Goal: Task Accomplishment & Management: Manage account settings

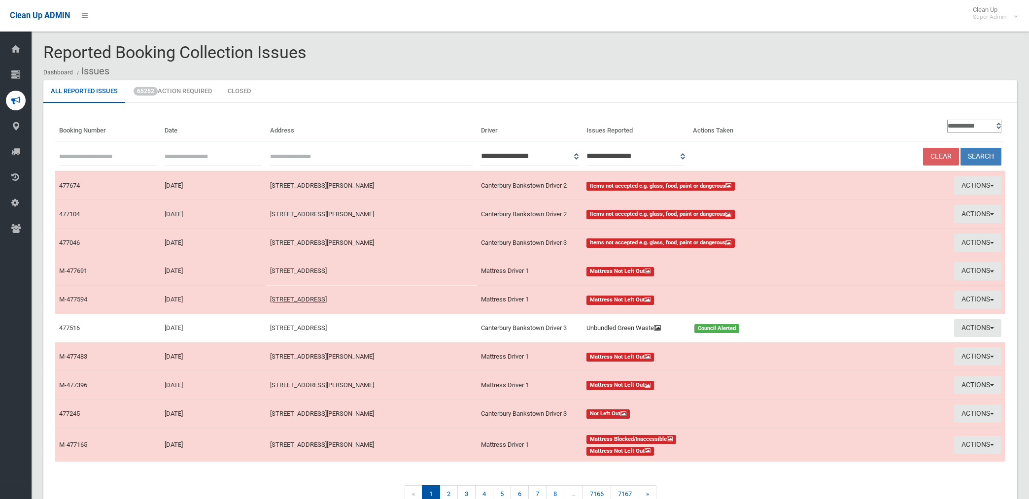
click at [374, 191] on td "4 Bradley Crescent, WILEY PARK NSW 2195" at bounding box center [371, 185] width 211 height 29
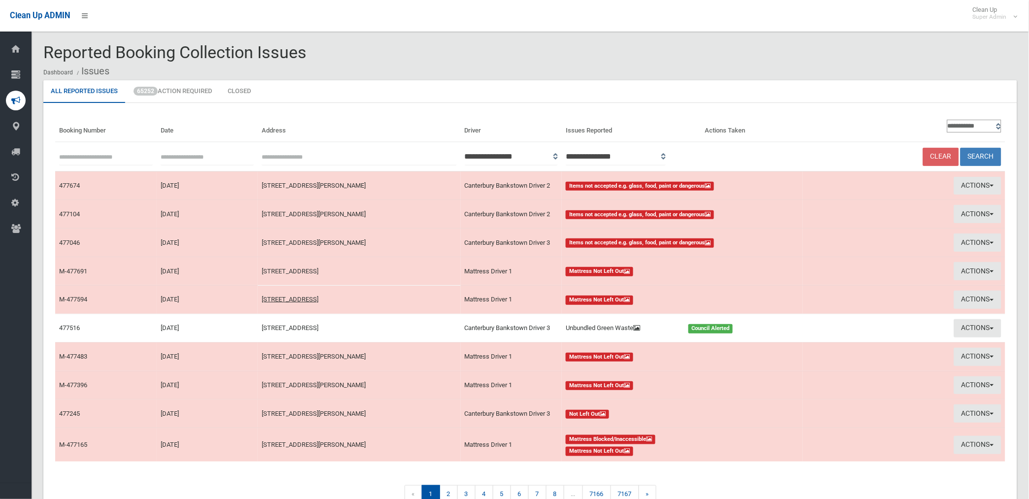
drag, startPoint x: 0, startPoint y: 0, endPoint x: 459, endPoint y: 80, distance: 466.5
click at [459, 80] on ul "All Reported Issues 65252 Action Required Closed" at bounding box center [530, 91] width 974 height 23
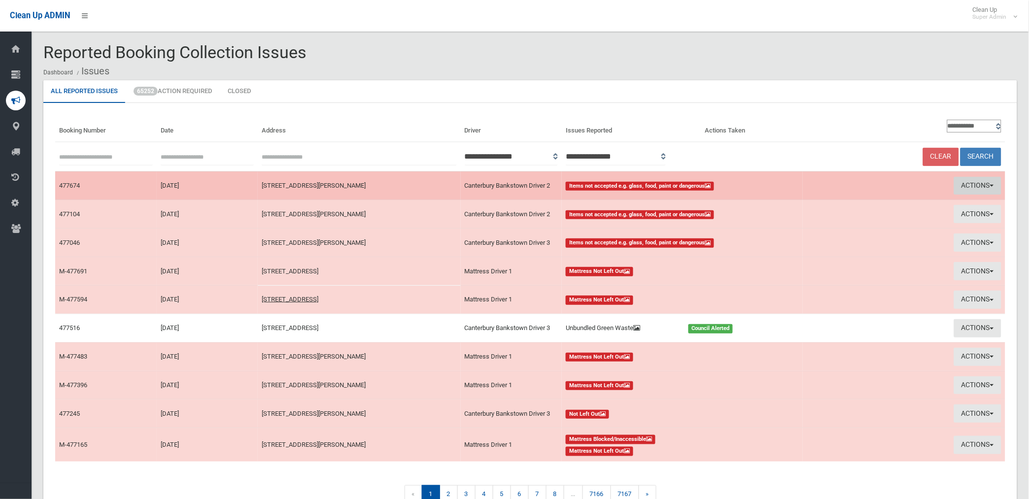
click at [975, 183] on button "Actions" at bounding box center [977, 186] width 47 height 18
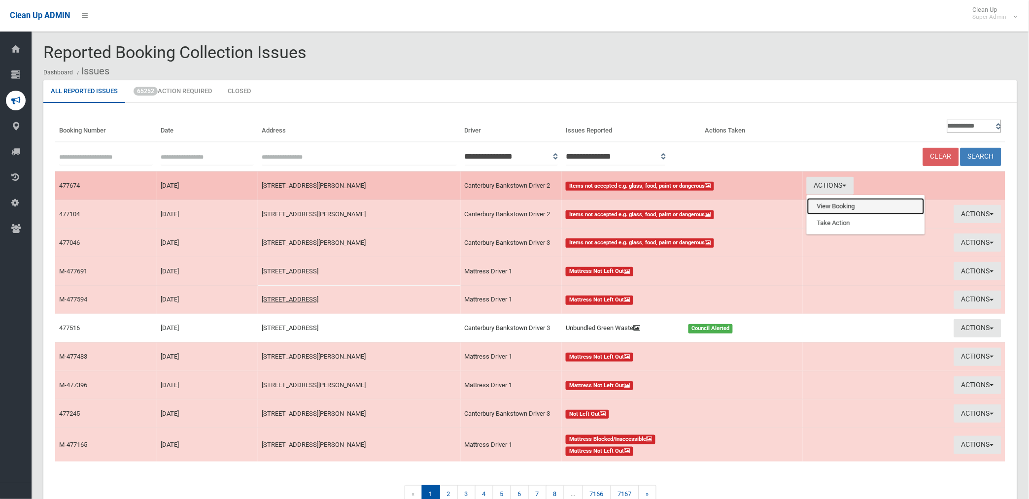
click at [836, 204] on link "View Booking" at bounding box center [866, 206] width 117 height 17
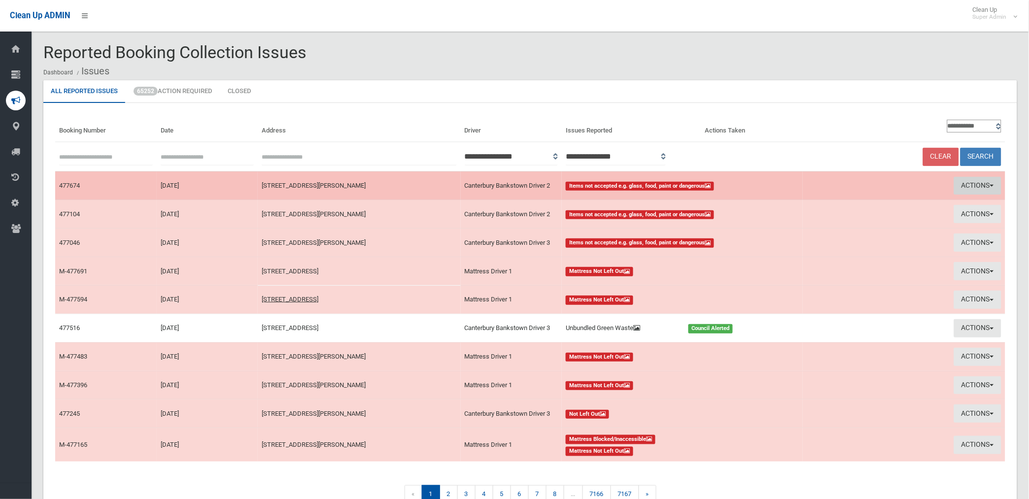
click at [968, 180] on button "Actions" at bounding box center [977, 186] width 47 height 18
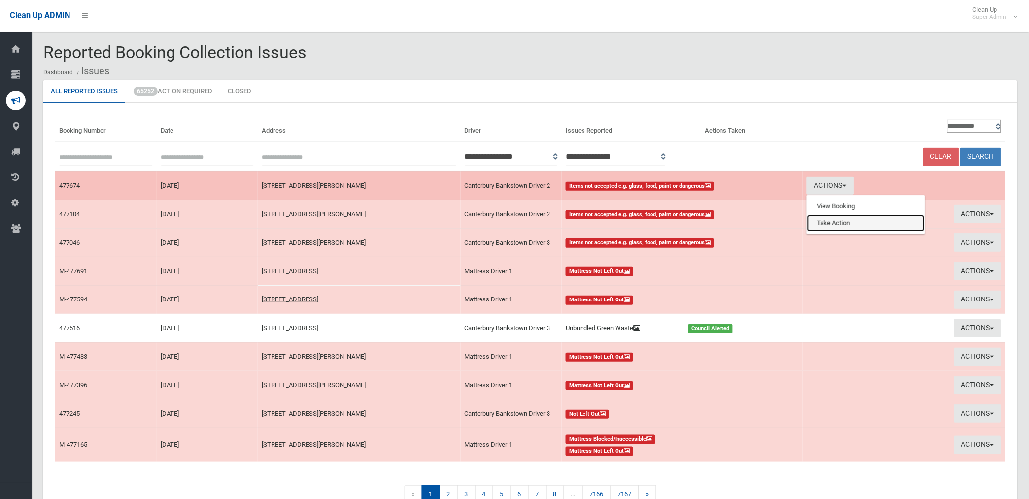
click at [842, 219] on link "Take Action" at bounding box center [866, 223] width 117 height 17
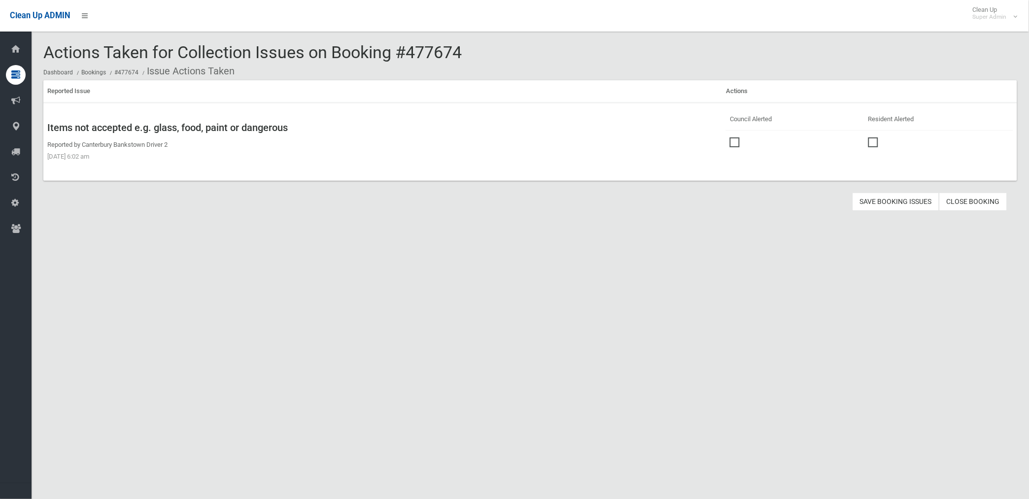
click at [730, 138] on span at bounding box center [737, 138] width 15 height 0
click at [892, 199] on button "Save Booking Issues" at bounding box center [896, 202] width 87 height 18
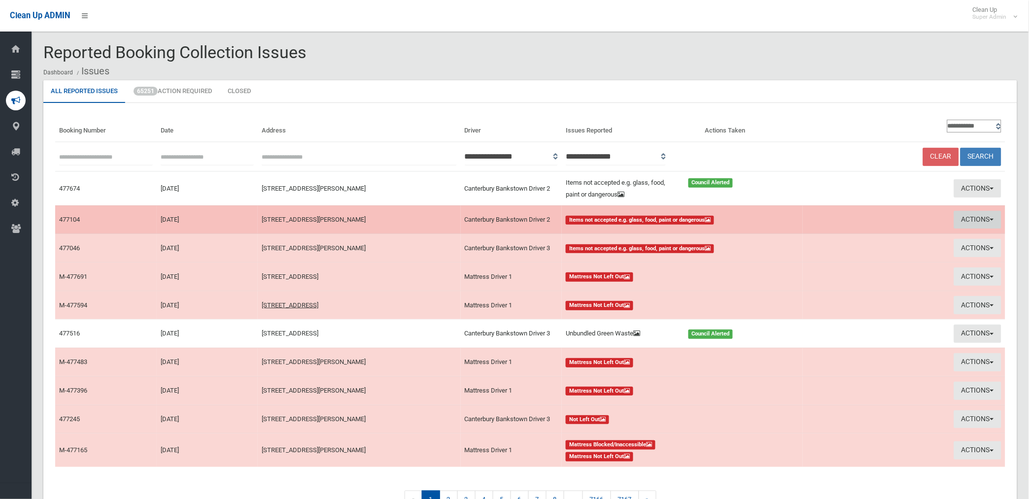
click at [975, 218] on button "Actions" at bounding box center [977, 220] width 47 height 18
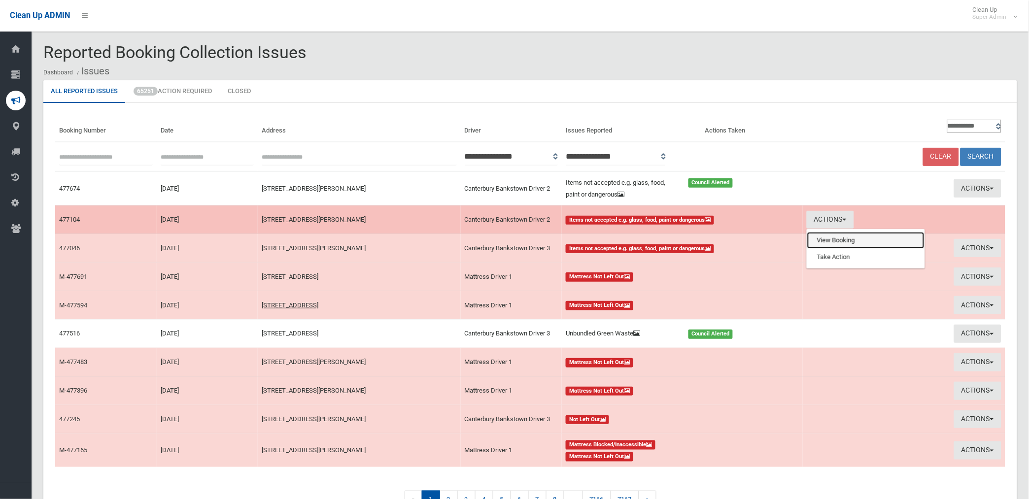
click at [840, 238] on link "View Booking" at bounding box center [866, 240] width 117 height 17
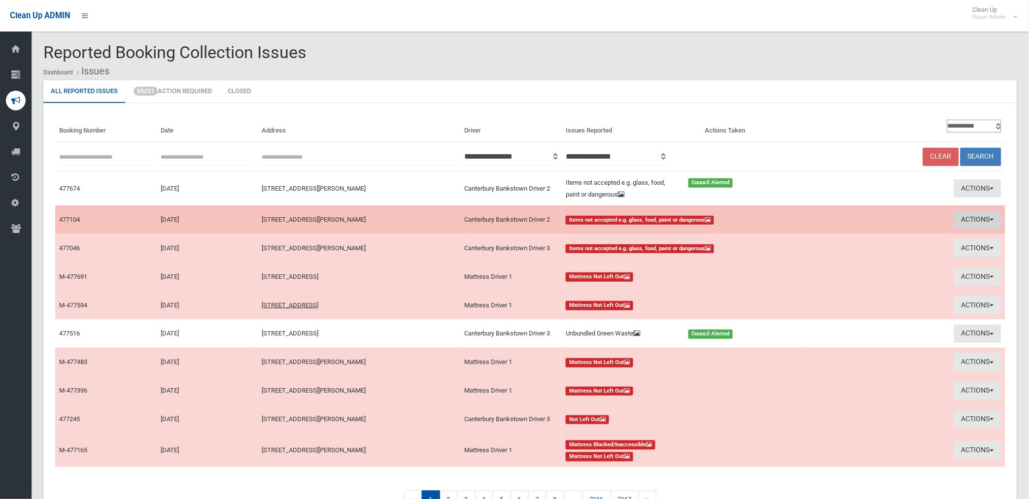
click at [965, 213] on button "Actions" at bounding box center [977, 220] width 47 height 18
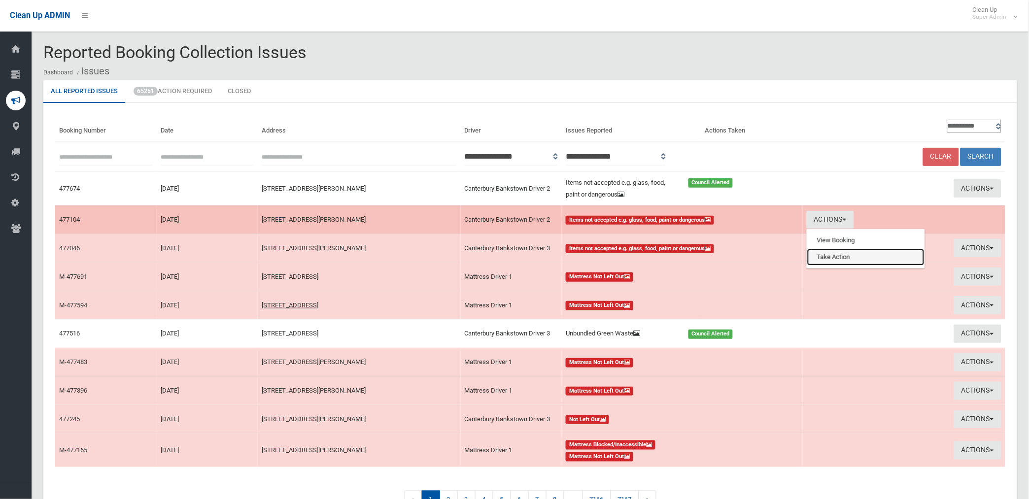
click at [822, 258] on link "Take Action" at bounding box center [866, 257] width 117 height 17
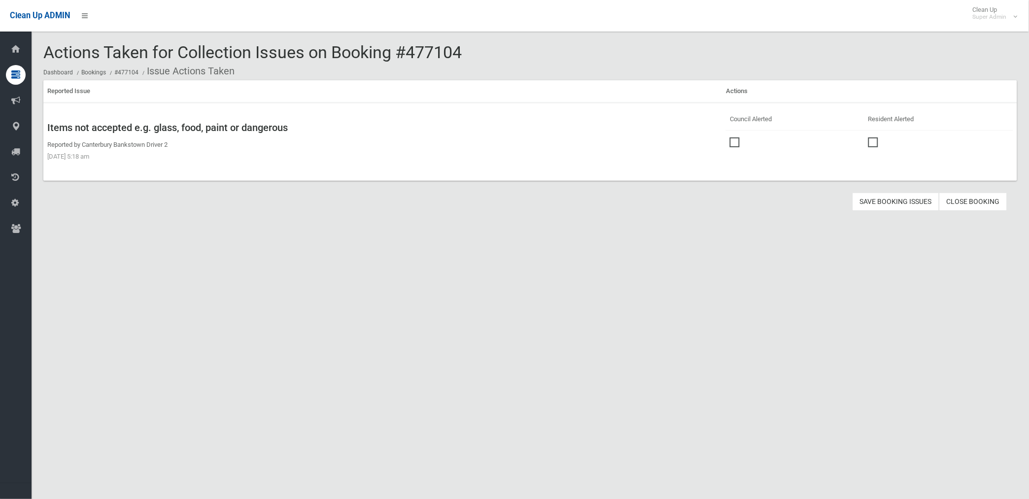
click at [732, 138] on span at bounding box center [737, 138] width 15 height 0
click at [891, 203] on button "Save Booking Issues" at bounding box center [896, 202] width 87 height 18
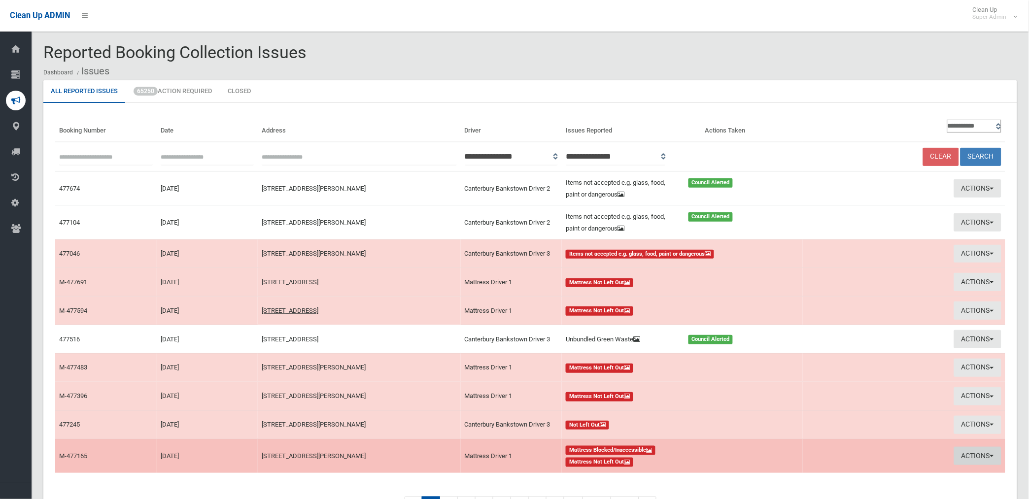
click at [967, 455] on button "Actions" at bounding box center [977, 456] width 47 height 18
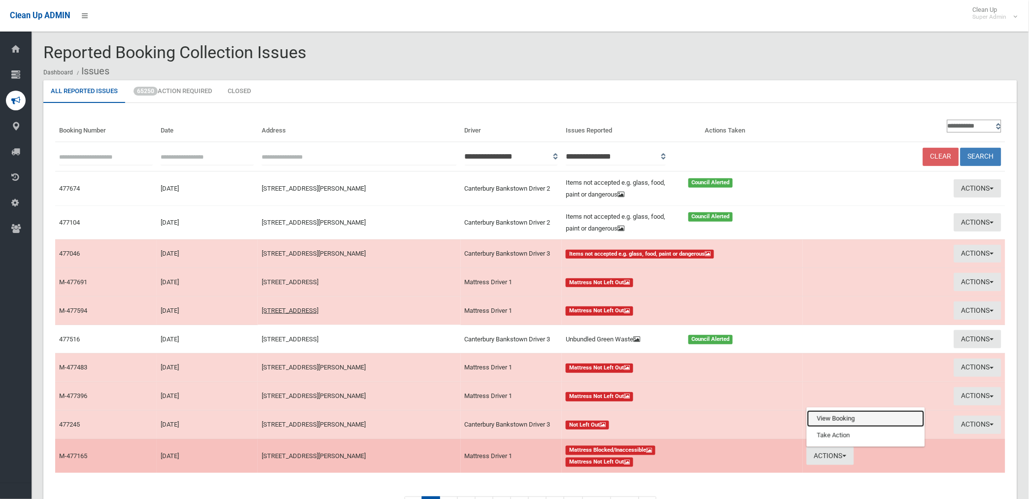
click at [836, 413] on link "View Booking" at bounding box center [866, 419] width 117 height 17
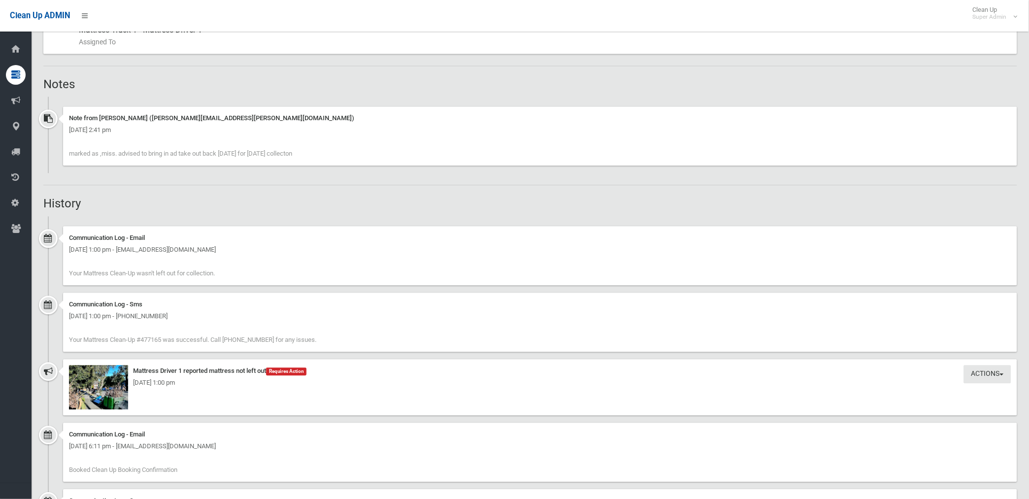
scroll to position [657, 0]
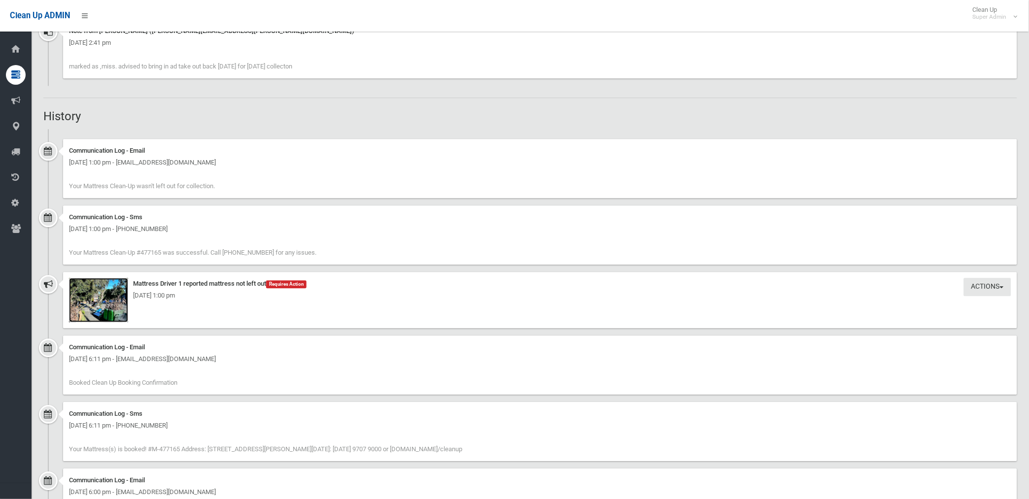
click at [113, 311] on img at bounding box center [98, 300] width 59 height 44
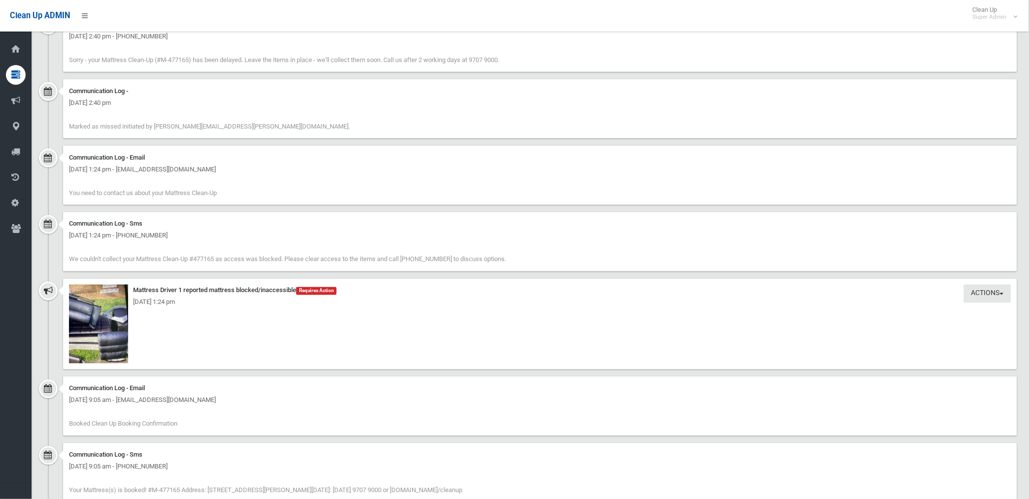
scroll to position [1534, 0]
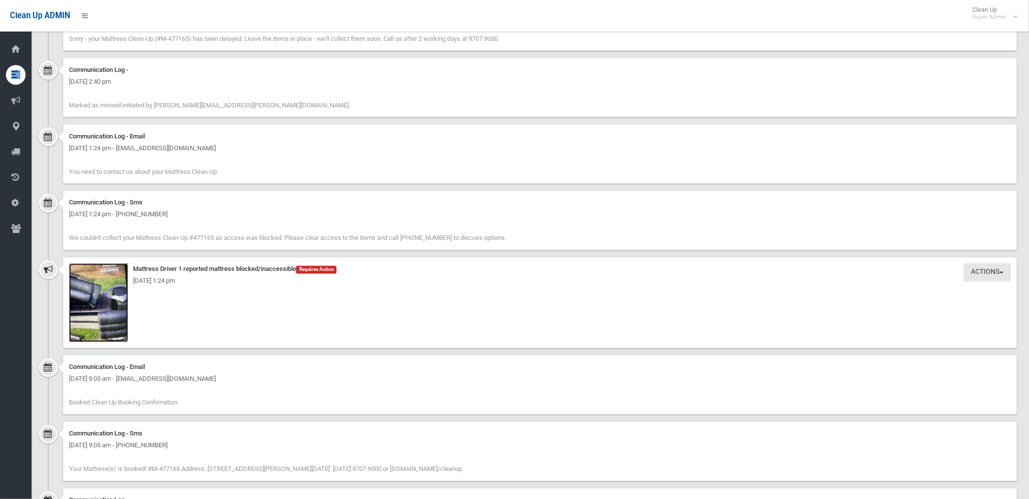
click at [106, 326] on img at bounding box center [98, 303] width 59 height 79
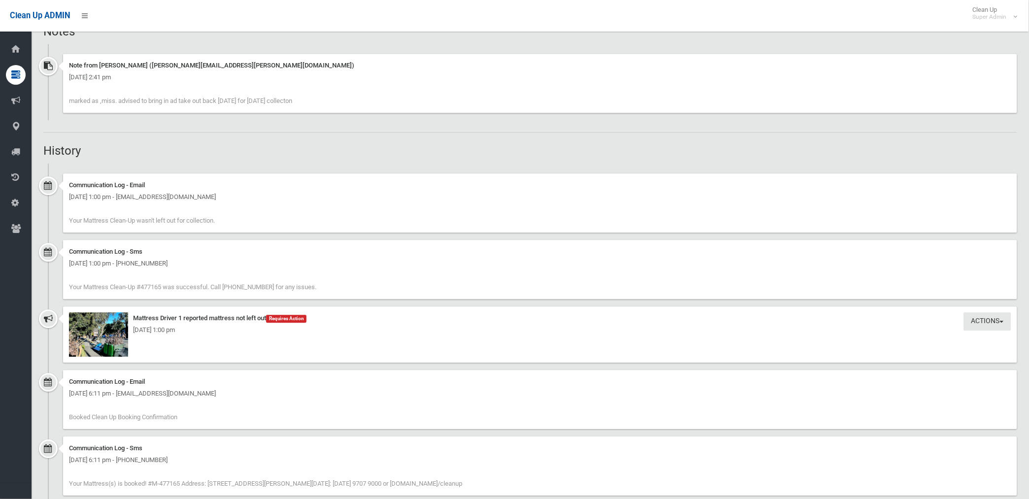
scroll to position [676, 0]
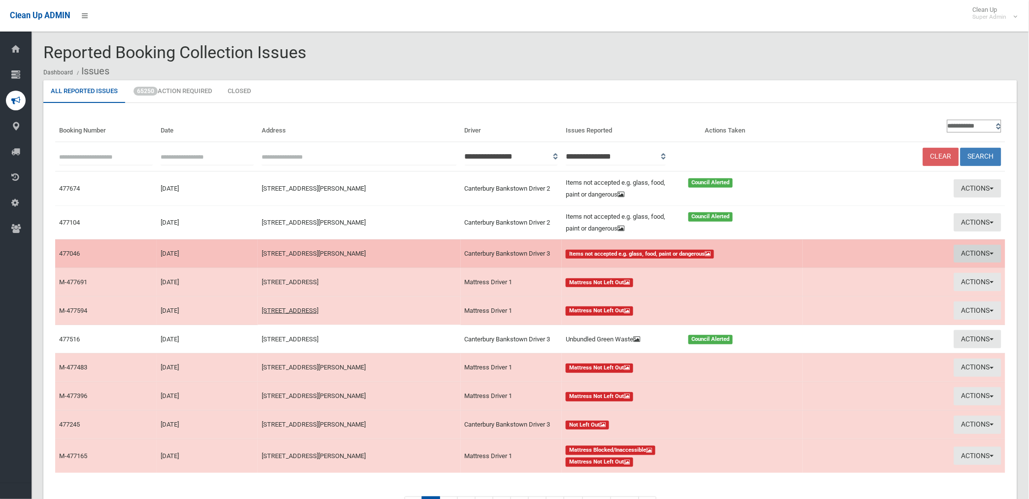
drag, startPoint x: 967, startPoint y: 249, endPoint x: 934, endPoint y: 263, distance: 35.3
click at [967, 249] on button "Actions" at bounding box center [977, 254] width 47 height 18
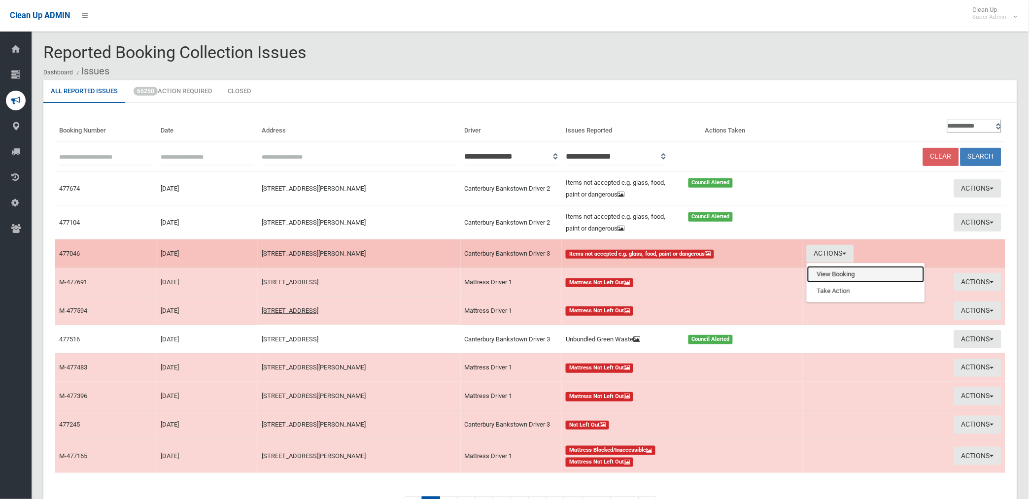
click at [821, 274] on link "View Booking" at bounding box center [866, 274] width 117 height 17
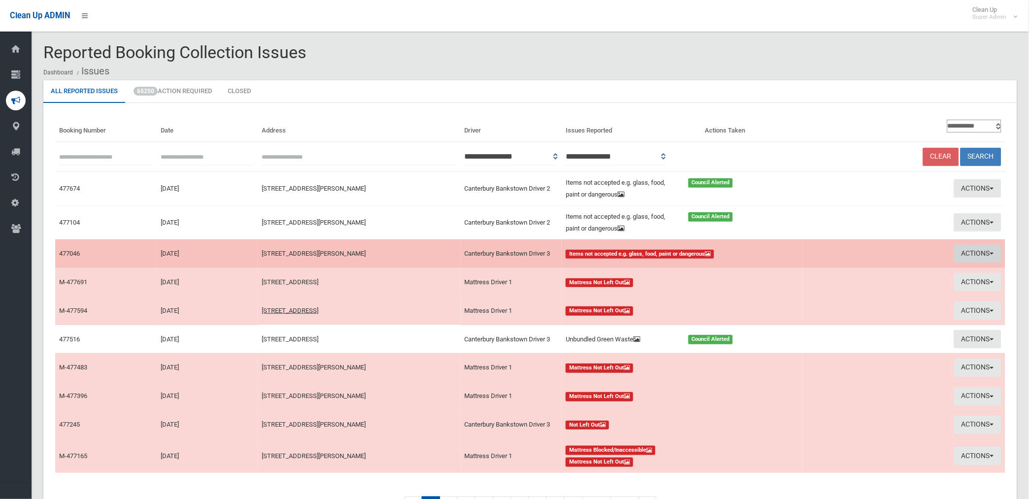
click at [968, 253] on button "Actions" at bounding box center [977, 254] width 47 height 18
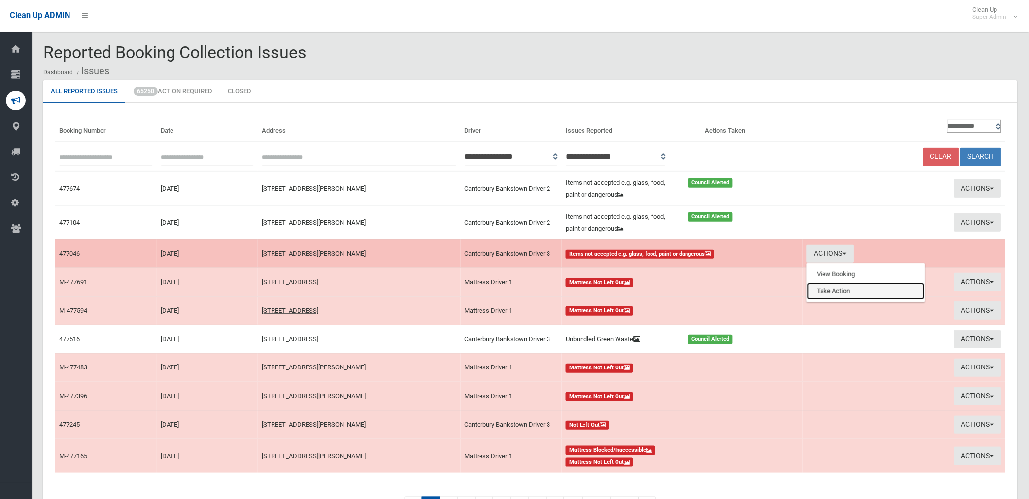
click at [847, 293] on link "Take Action" at bounding box center [866, 291] width 117 height 17
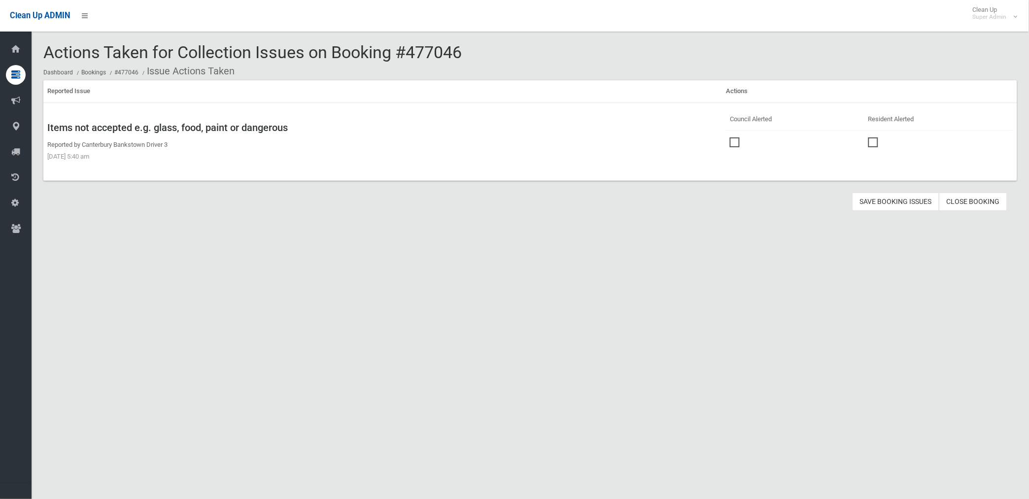
click at [730, 138] on span at bounding box center [737, 138] width 15 height 0
click at [886, 201] on button "Save Booking Issues" at bounding box center [896, 202] width 87 height 18
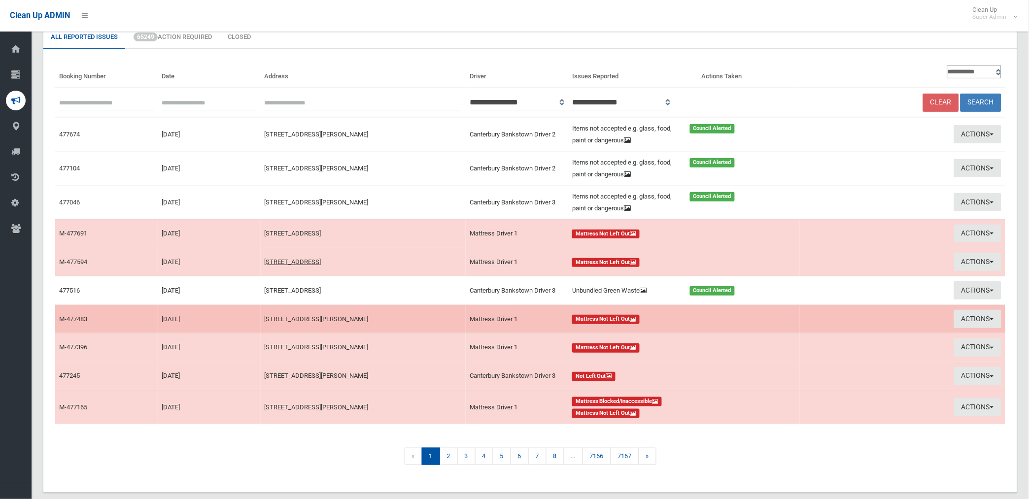
scroll to position [55, 0]
